Goal: Information Seeking & Learning: Understand process/instructions

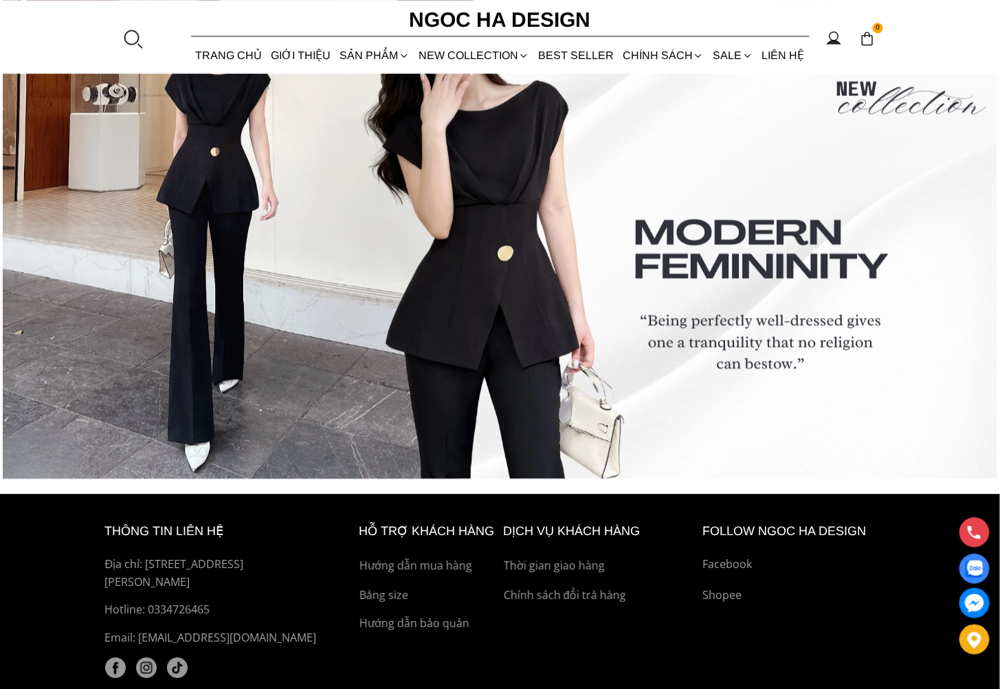
scroll to position [4858, 0]
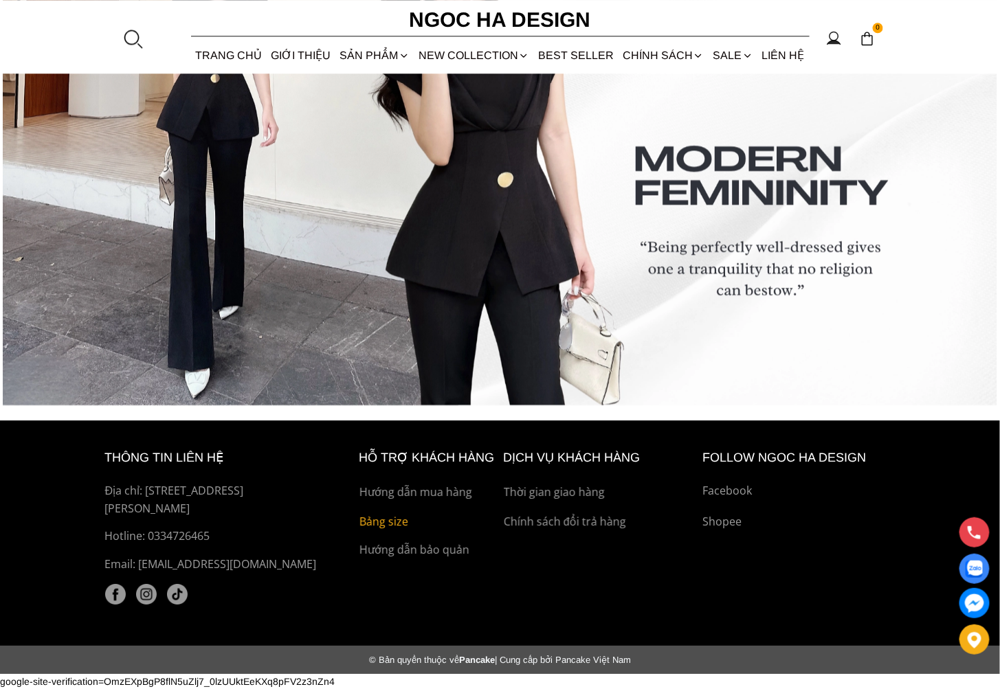
click at [390, 520] on p "Bảng size" at bounding box center [427, 522] width 137 height 18
